Goal: Information Seeking & Learning: Learn about a topic

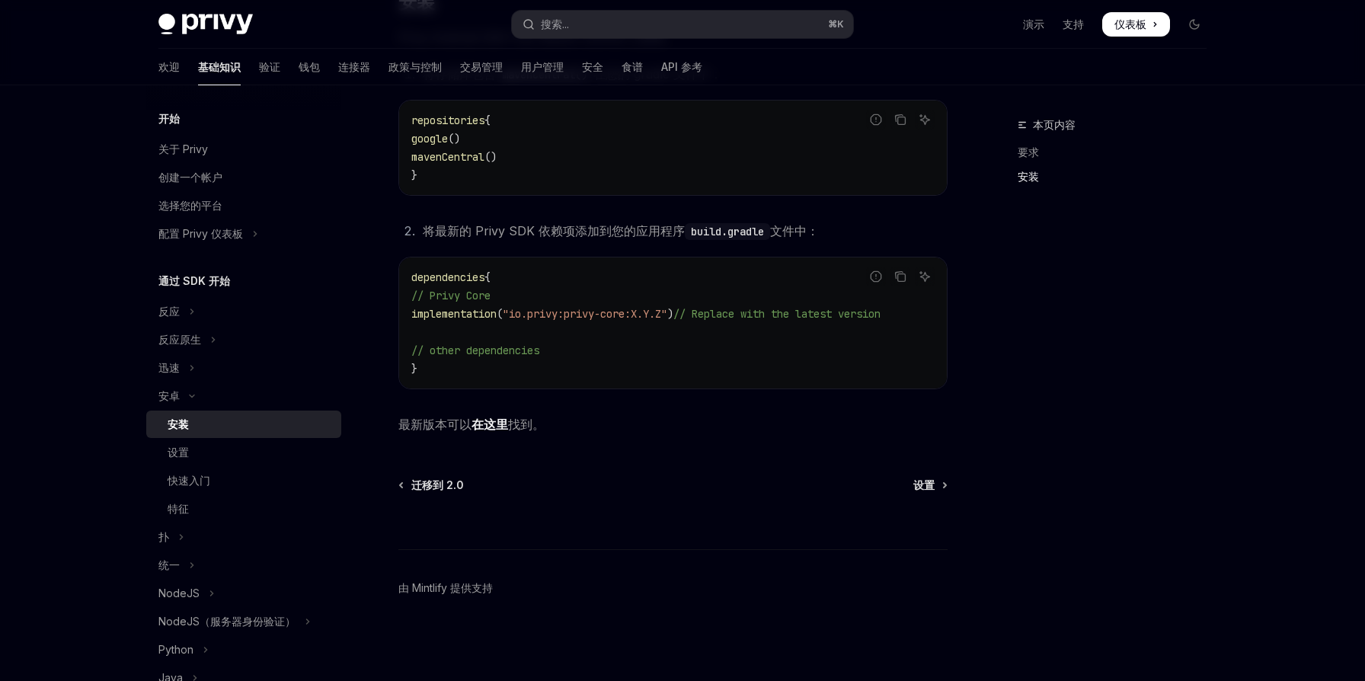
click at [670, 502] on div "⌘ 我" at bounding box center [672, 521] width 549 height 56
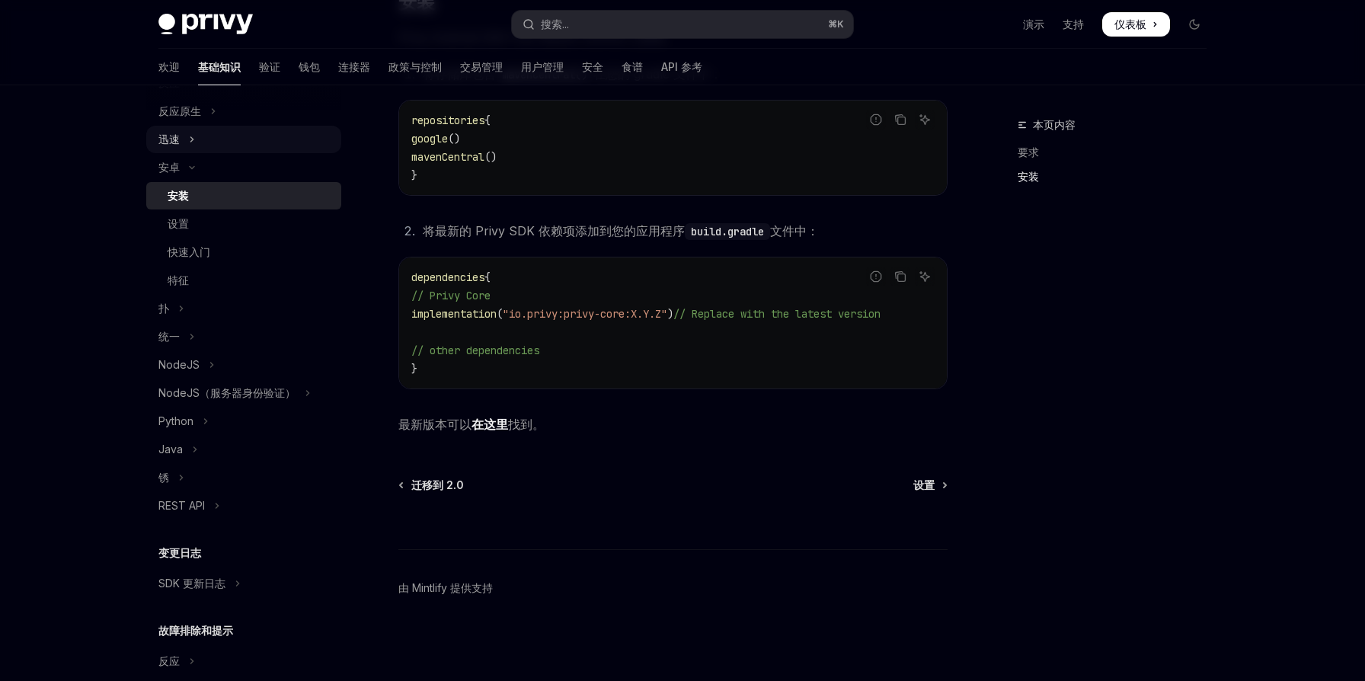
scroll to position [309, 0]
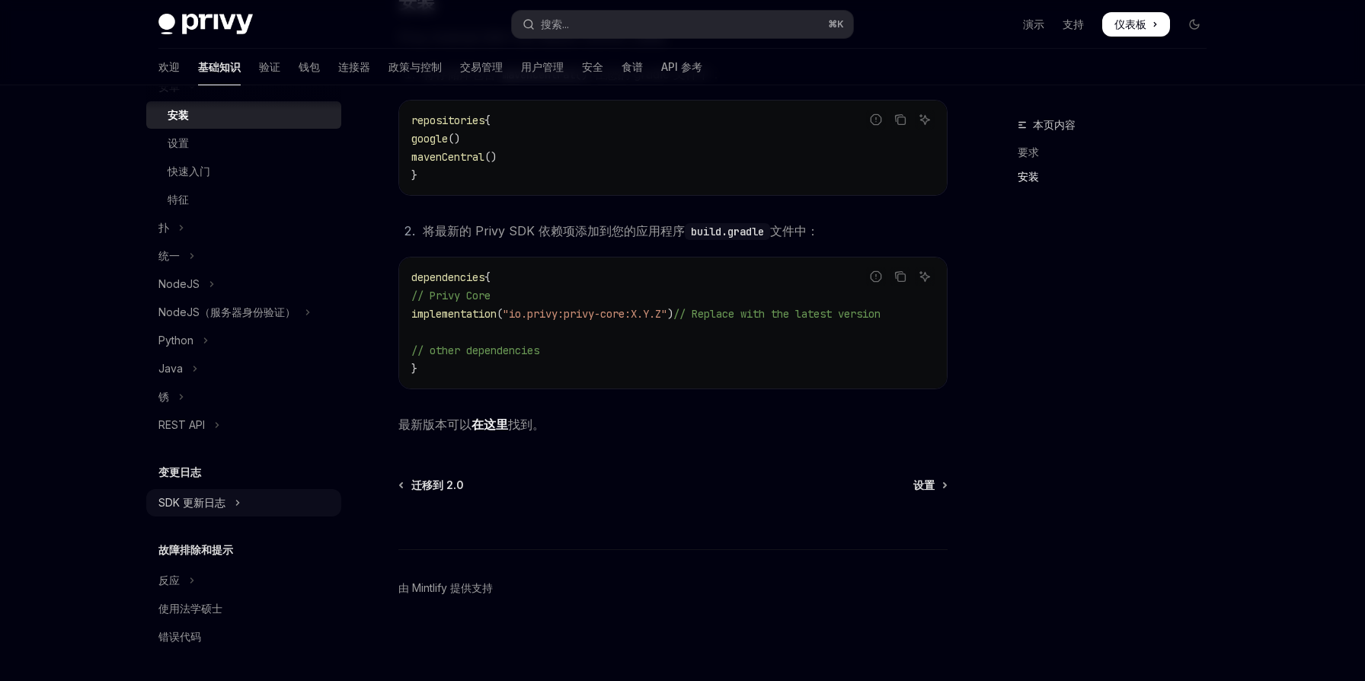
click at [228, 507] on button "SDK 更新日志" at bounding box center [243, 502] width 195 height 27
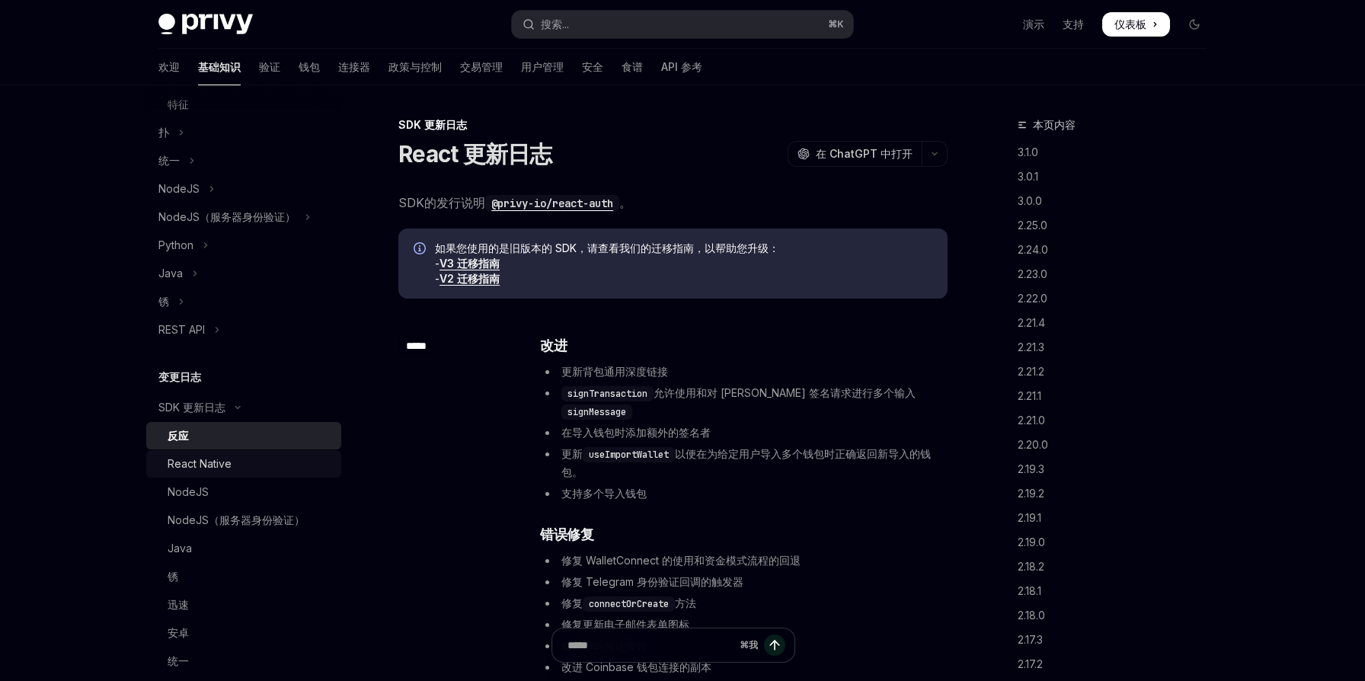
scroll to position [421, 0]
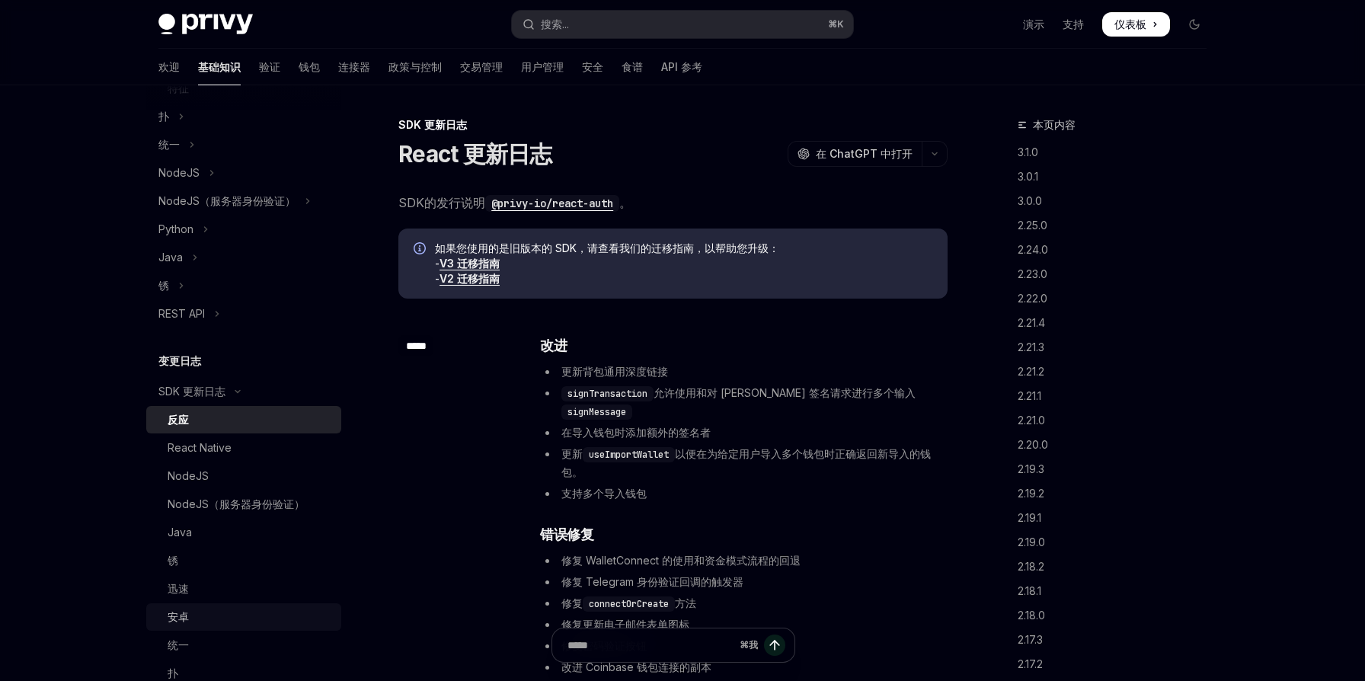
click at [215, 613] on div "安卓" at bounding box center [250, 617] width 165 height 18
type textarea "*"
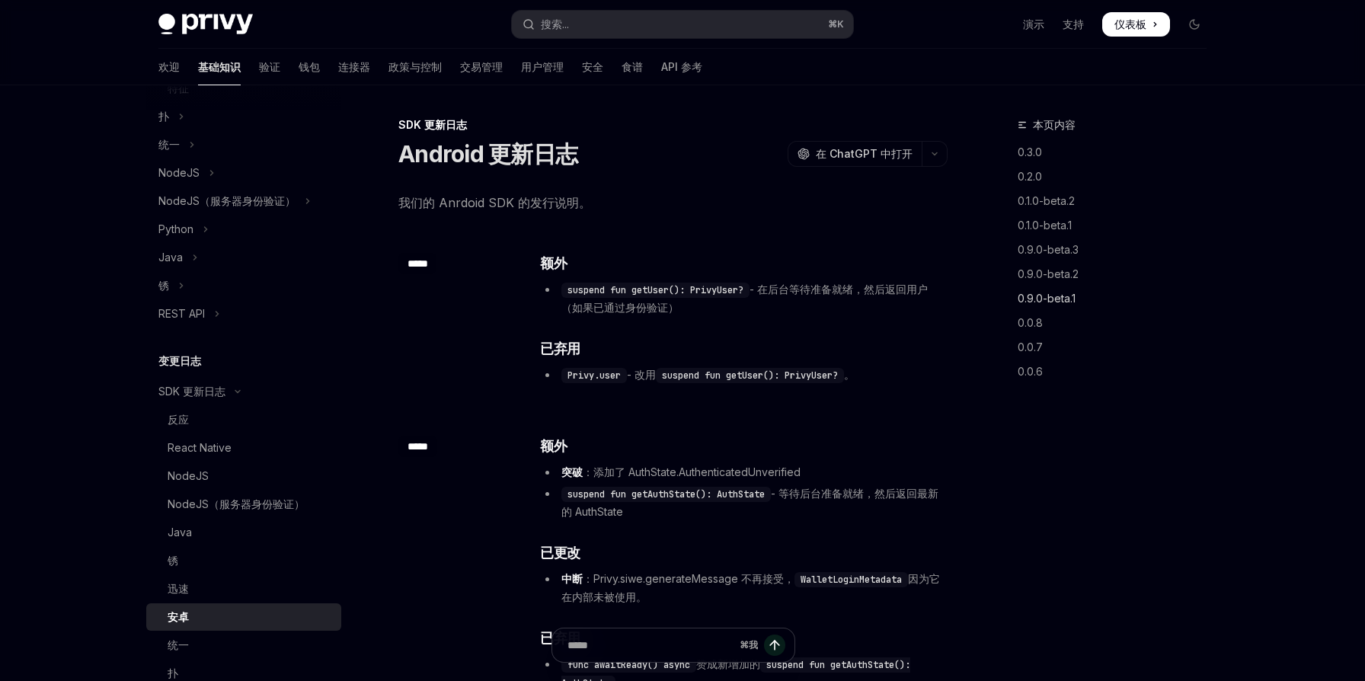
click at [1042, 301] on font "0.9.0-beta.1" at bounding box center [1047, 298] width 58 height 13
